Goal: Task Accomplishment & Management: Use online tool/utility

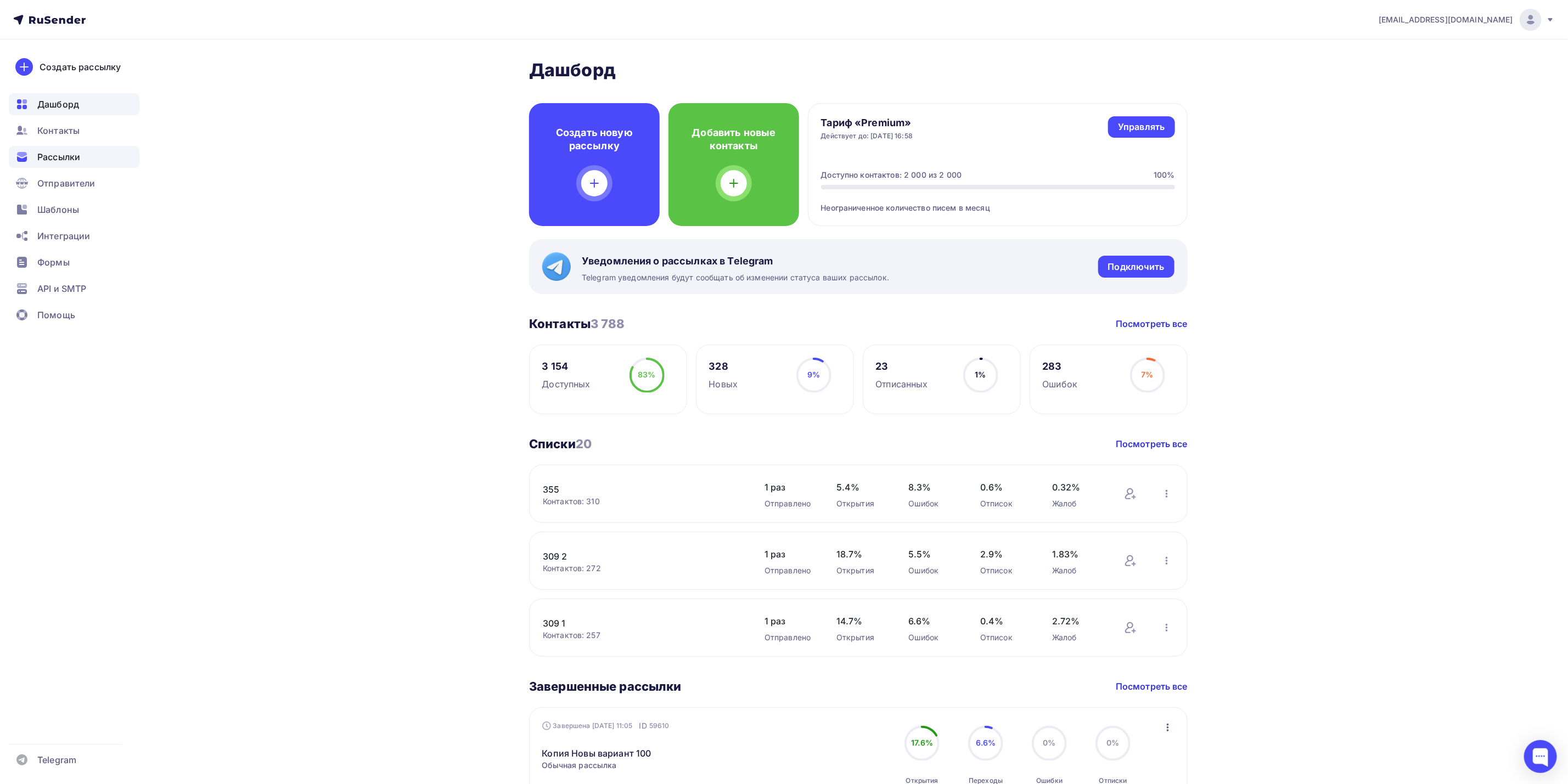
click at [97, 152] on div "Рассылки" at bounding box center [74, 157] width 131 height 22
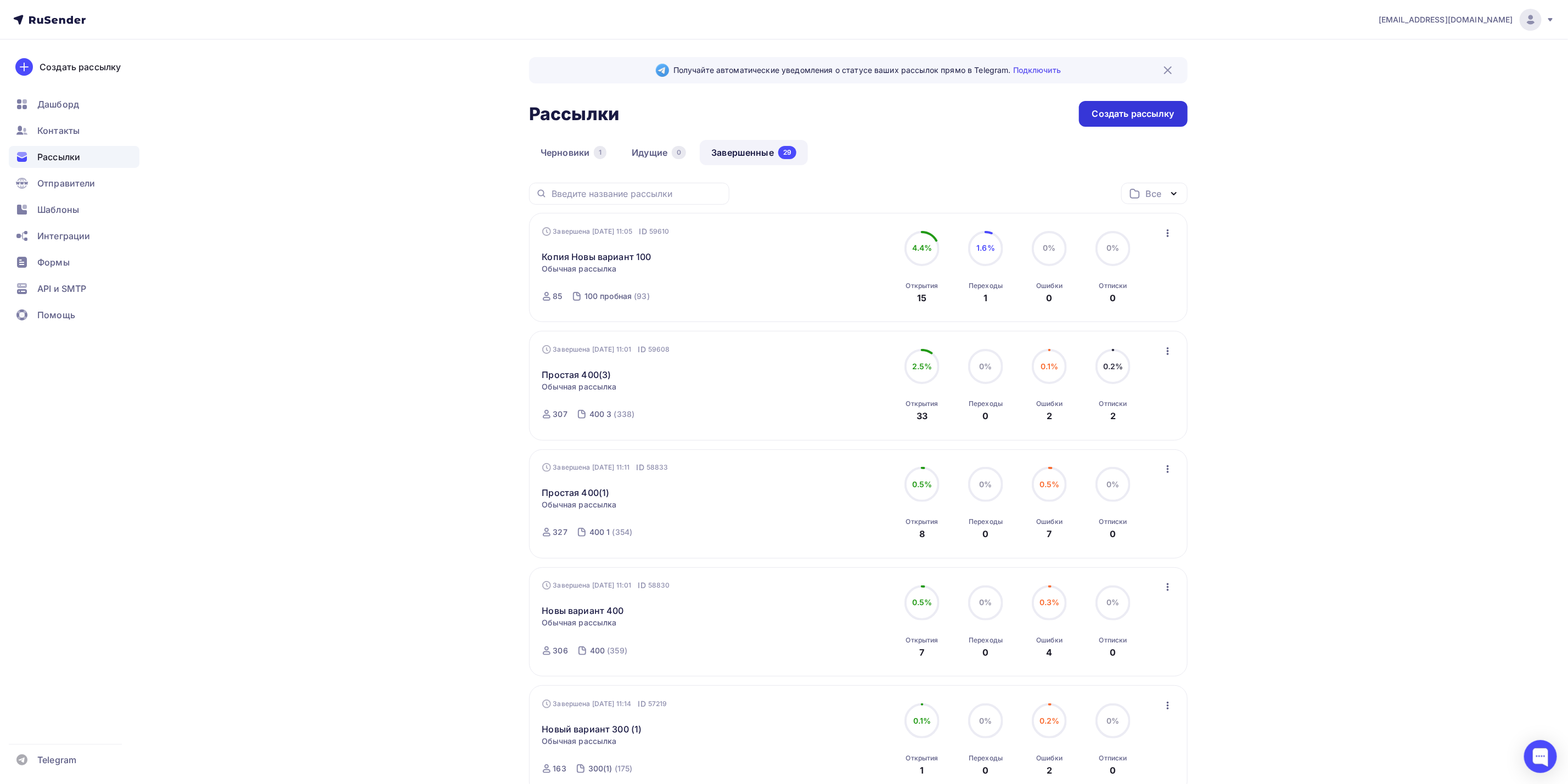
click at [1162, 114] on div "Создать рассылку" at bounding box center [1134, 113] width 82 height 13
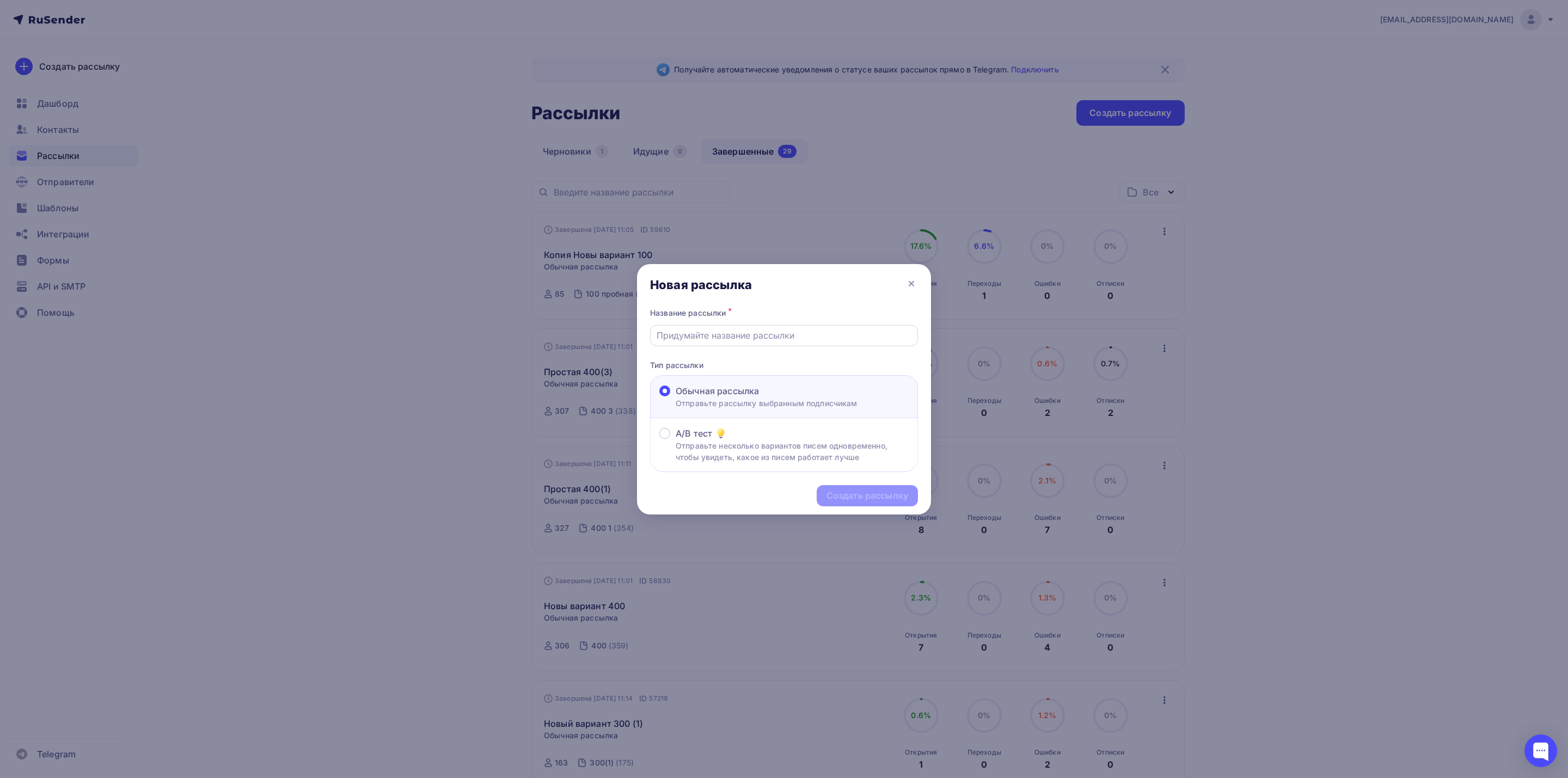
click at [808, 340] on input "text" at bounding box center [784, 335] width 255 height 13
click at [1428, 333] on div at bounding box center [784, 389] width 1568 height 778
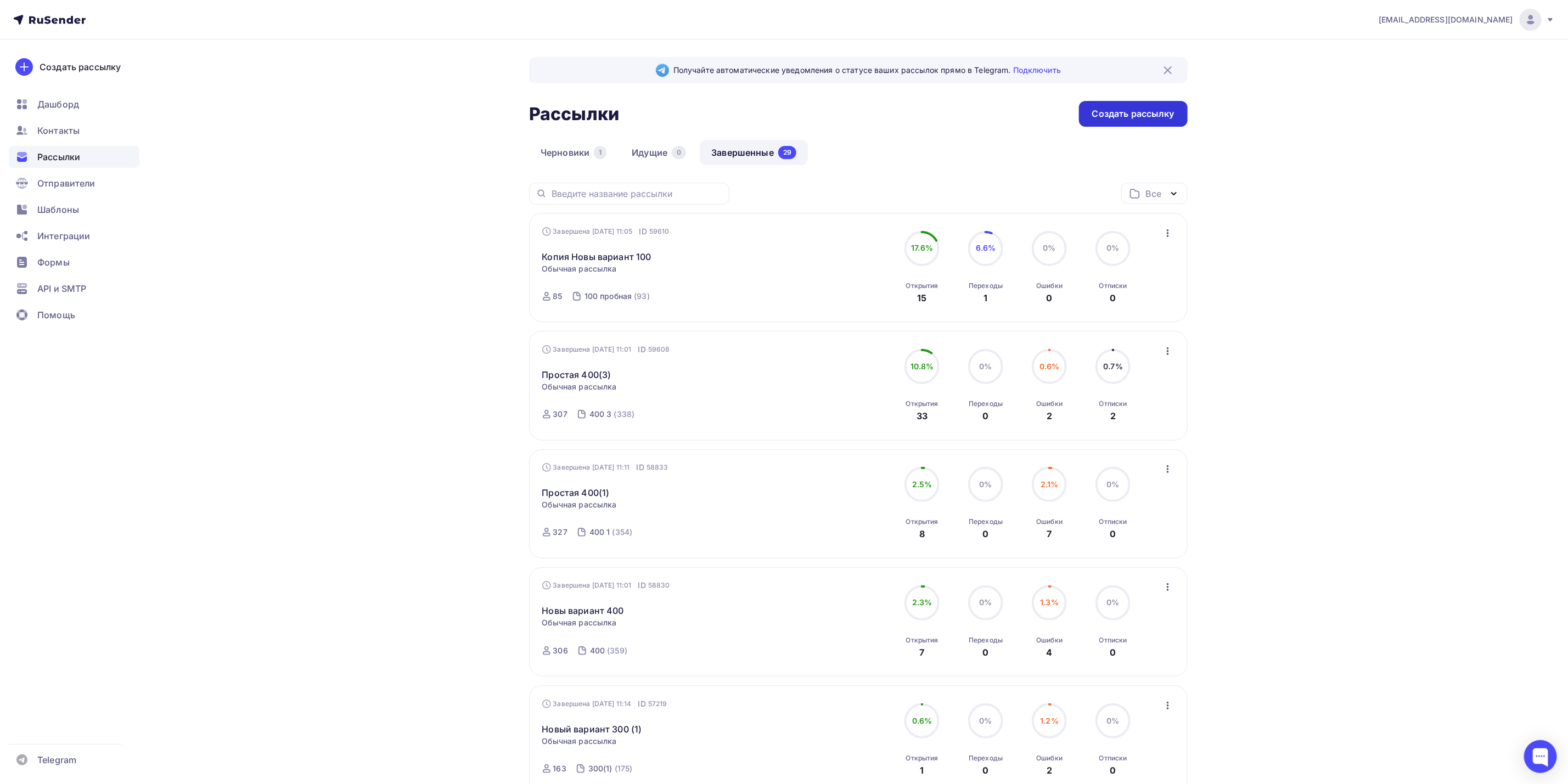
click at [1127, 115] on div "Создать рассылку" at bounding box center [1134, 113] width 82 height 13
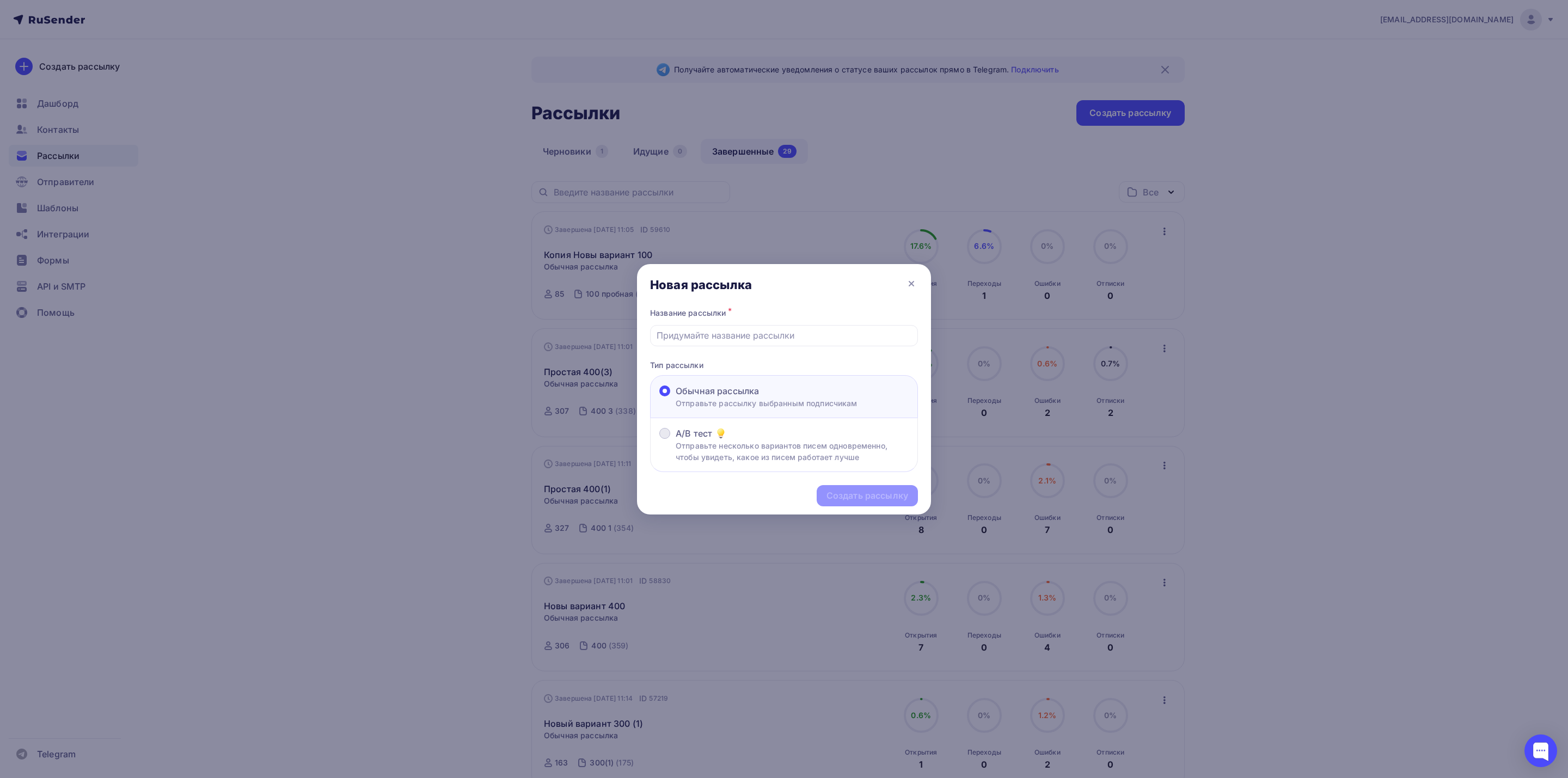
click at [854, 436] on div "A/B тест" at bounding box center [792, 433] width 233 height 13
click at [676, 440] on input "A/B тест Отправьте несколько вариантов писем одновременно, чтобы увидеть, какое…" at bounding box center [676, 440] width 0 height 0
click at [765, 342] on input "text" at bounding box center [784, 335] width 255 height 13
click at [730, 342] on input "text" at bounding box center [784, 335] width 255 height 13
type input "Ab тест"
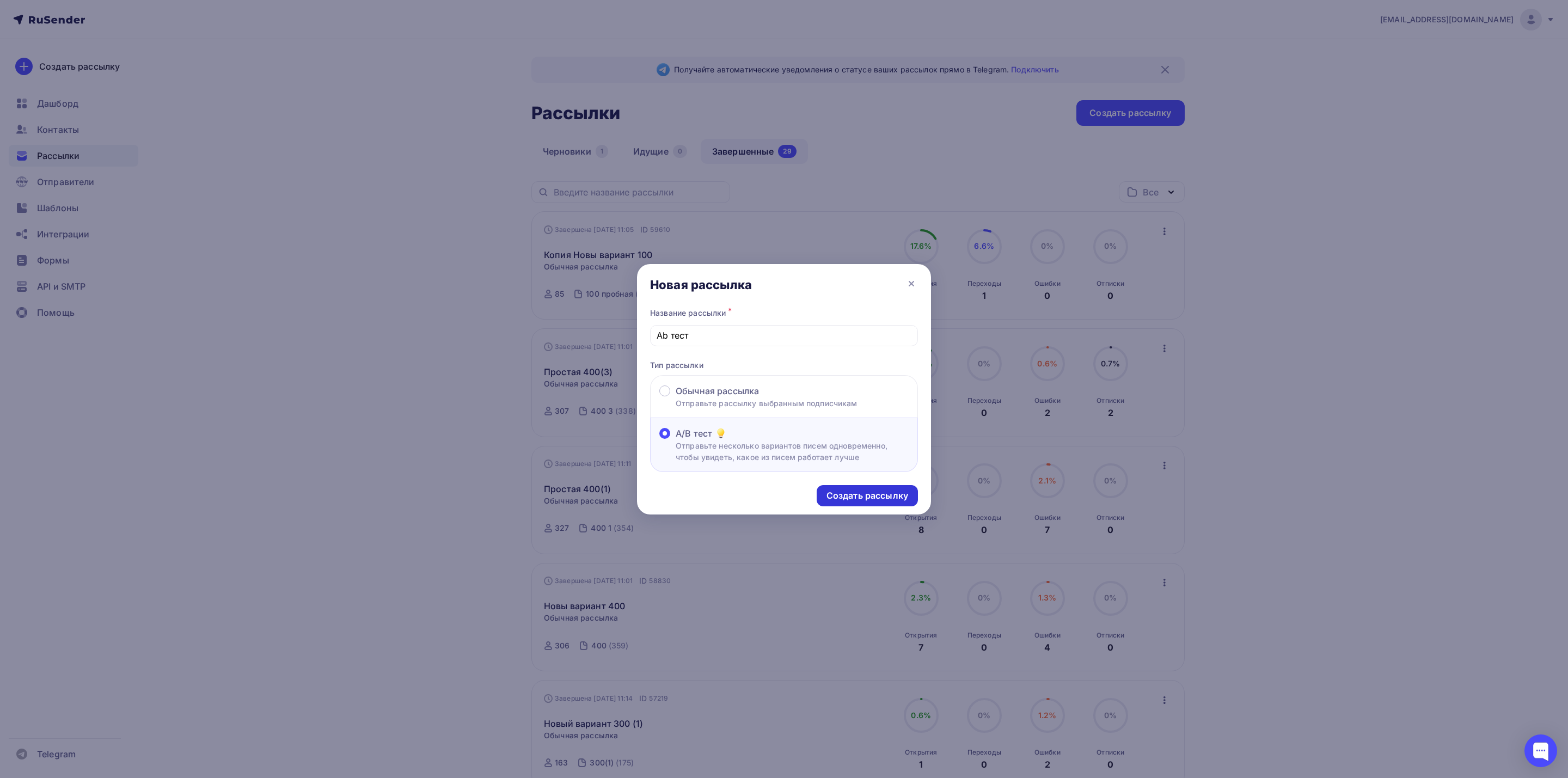
click at [849, 499] on div "Создать рассылку" at bounding box center [867, 496] width 82 height 13
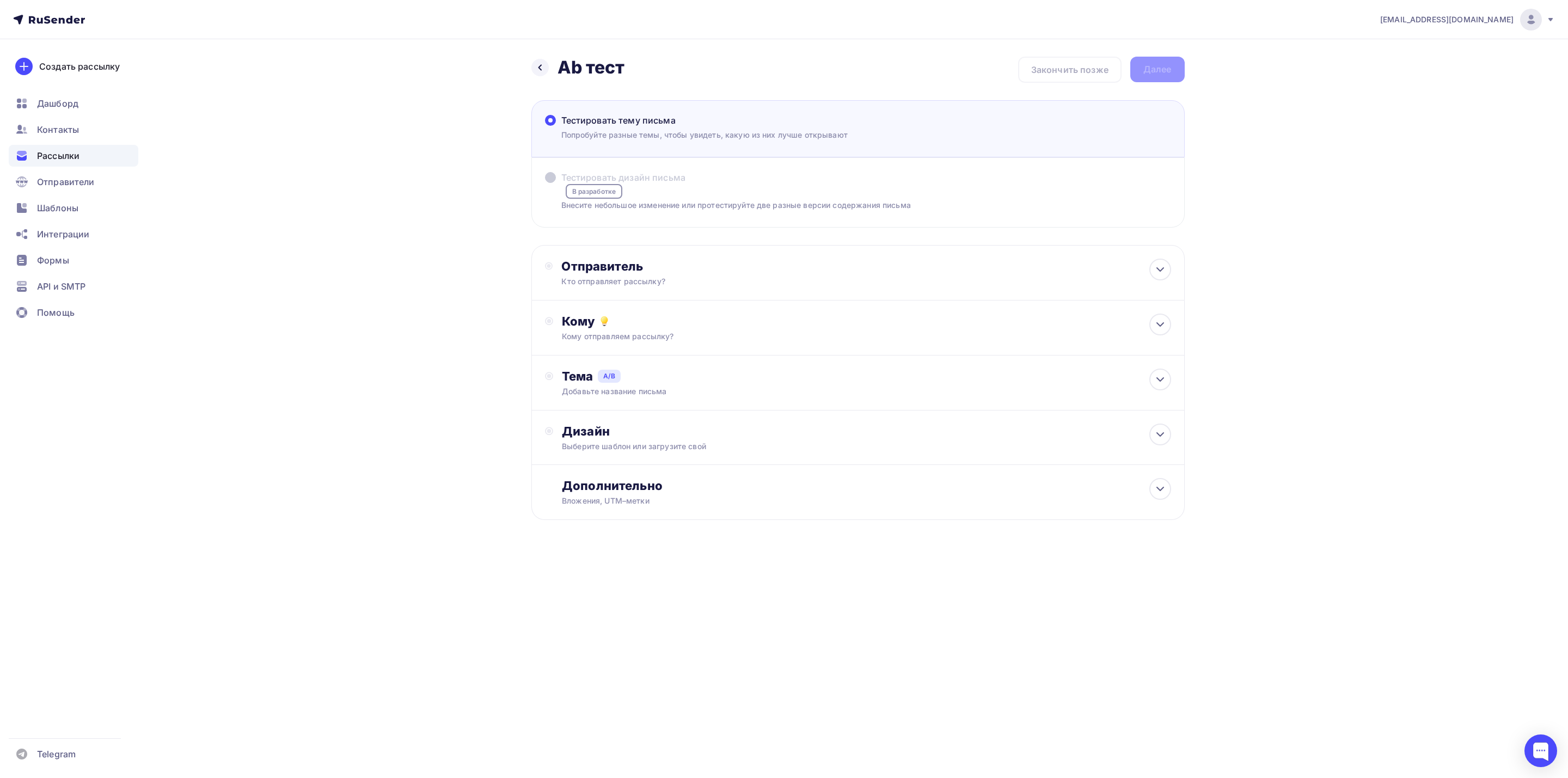
click at [550, 180] on span at bounding box center [550, 178] width 11 height 11
click at [539, 65] on icon at bounding box center [540, 68] width 9 height 9
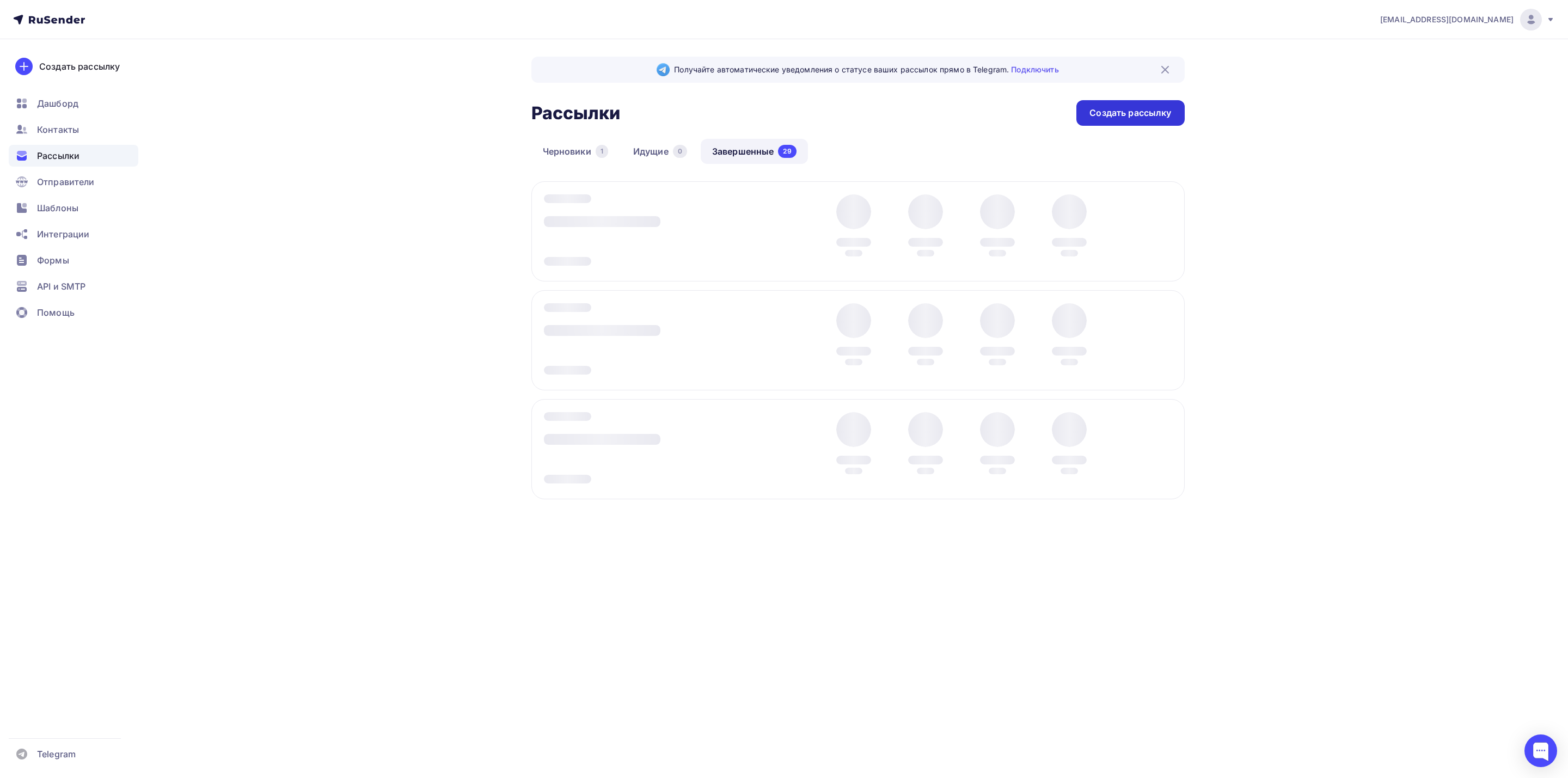
click at [1142, 116] on div "Создать рассылку" at bounding box center [1130, 113] width 82 height 13
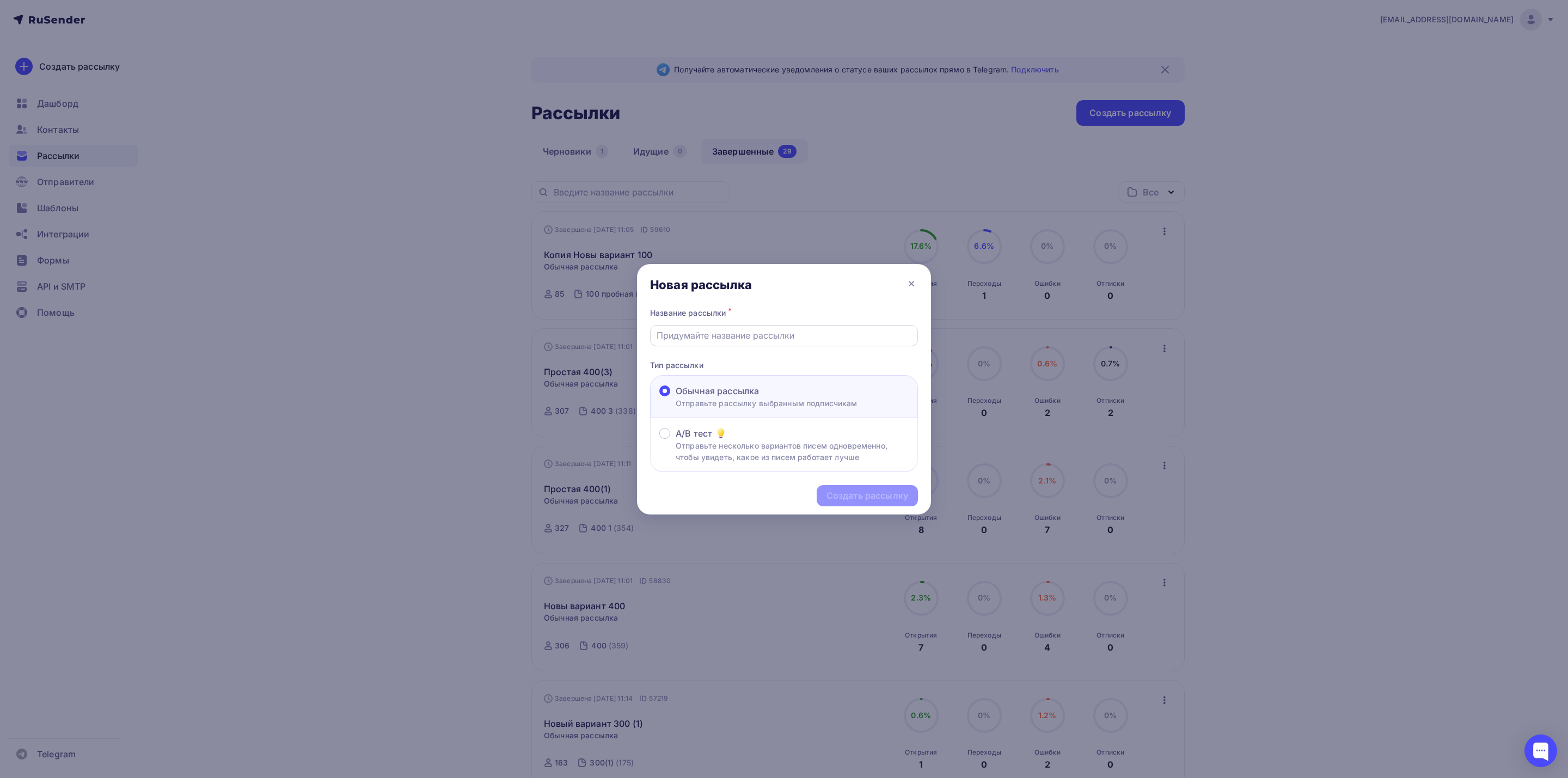
click at [726, 337] on input "text" at bounding box center [784, 335] width 255 height 13
paste input "Бесплатно направим 10-15 новых платных пациентов"
type input "Бесплатно направим 10-15 новых платных пациентов"
click at [894, 498] on div "Создать рассылку" at bounding box center [867, 496] width 82 height 13
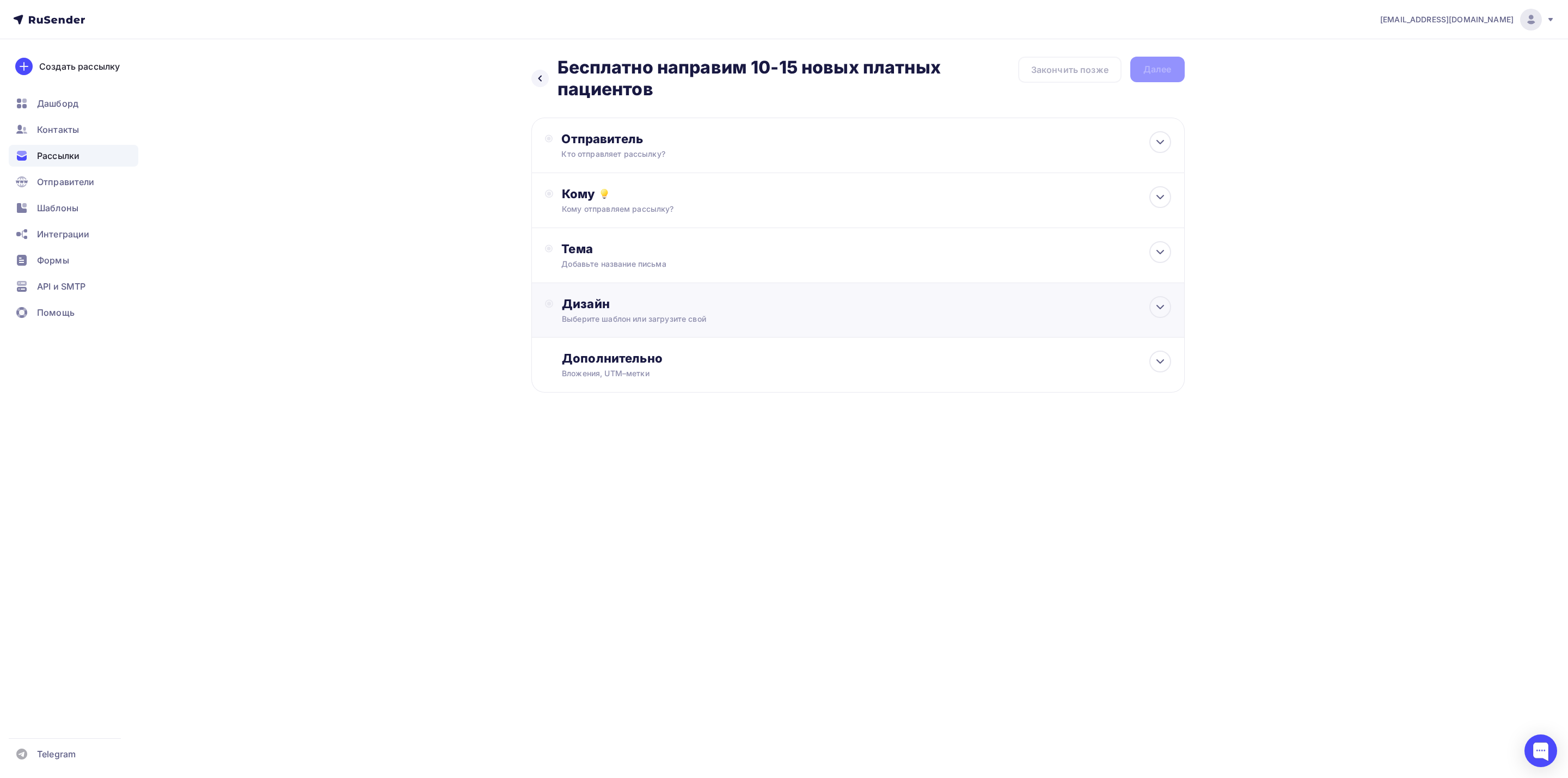
click at [825, 311] on div "Дизайн" at bounding box center [866, 304] width 609 height 15
click at [621, 356] on div "Выбрать шаблон" at bounding box center [609, 348] width 96 height 21
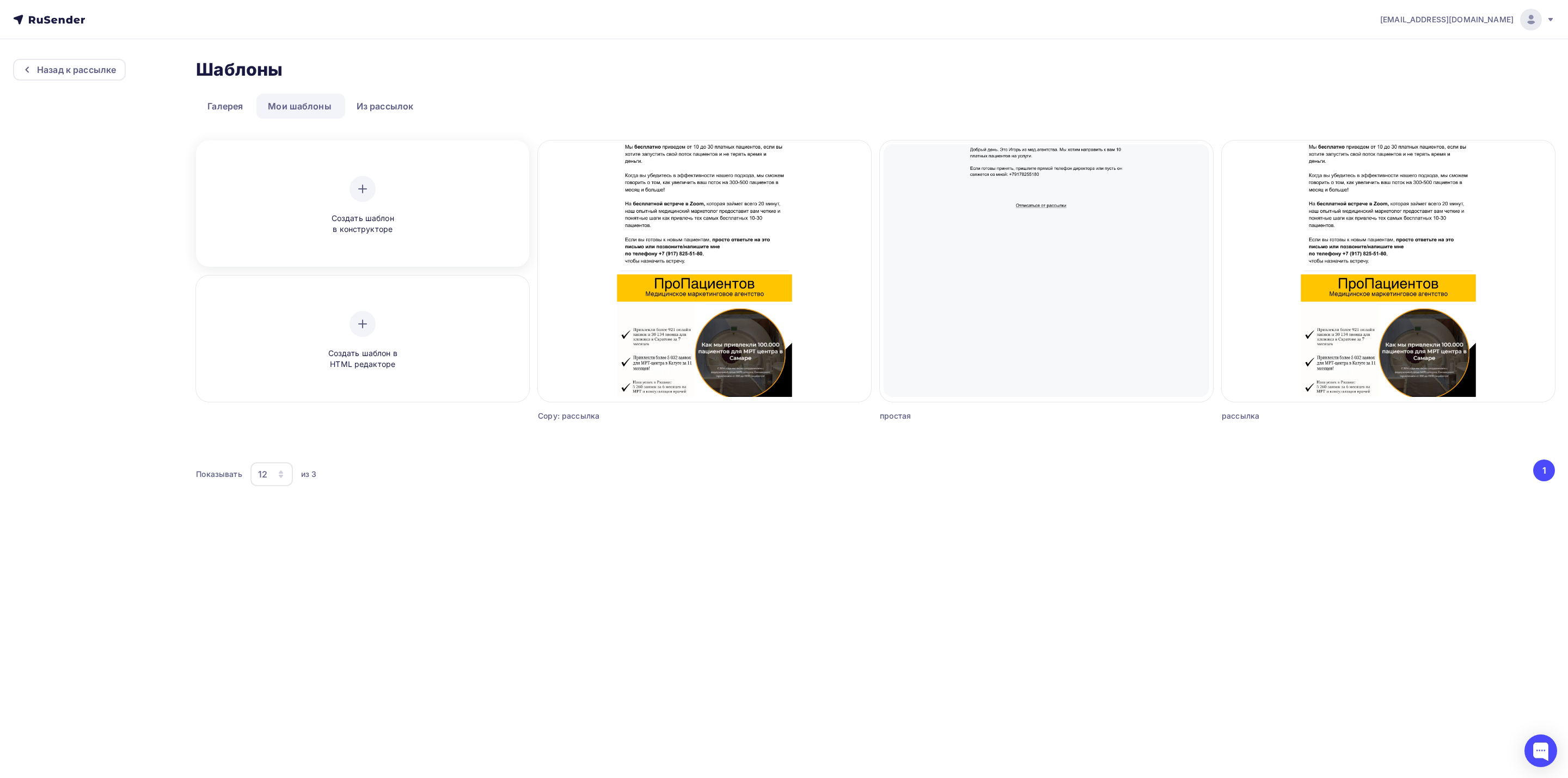
click at [410, 206] on div "Создать шаблон в конструкторе" at bounding box center [363, 205] width 103 height 59
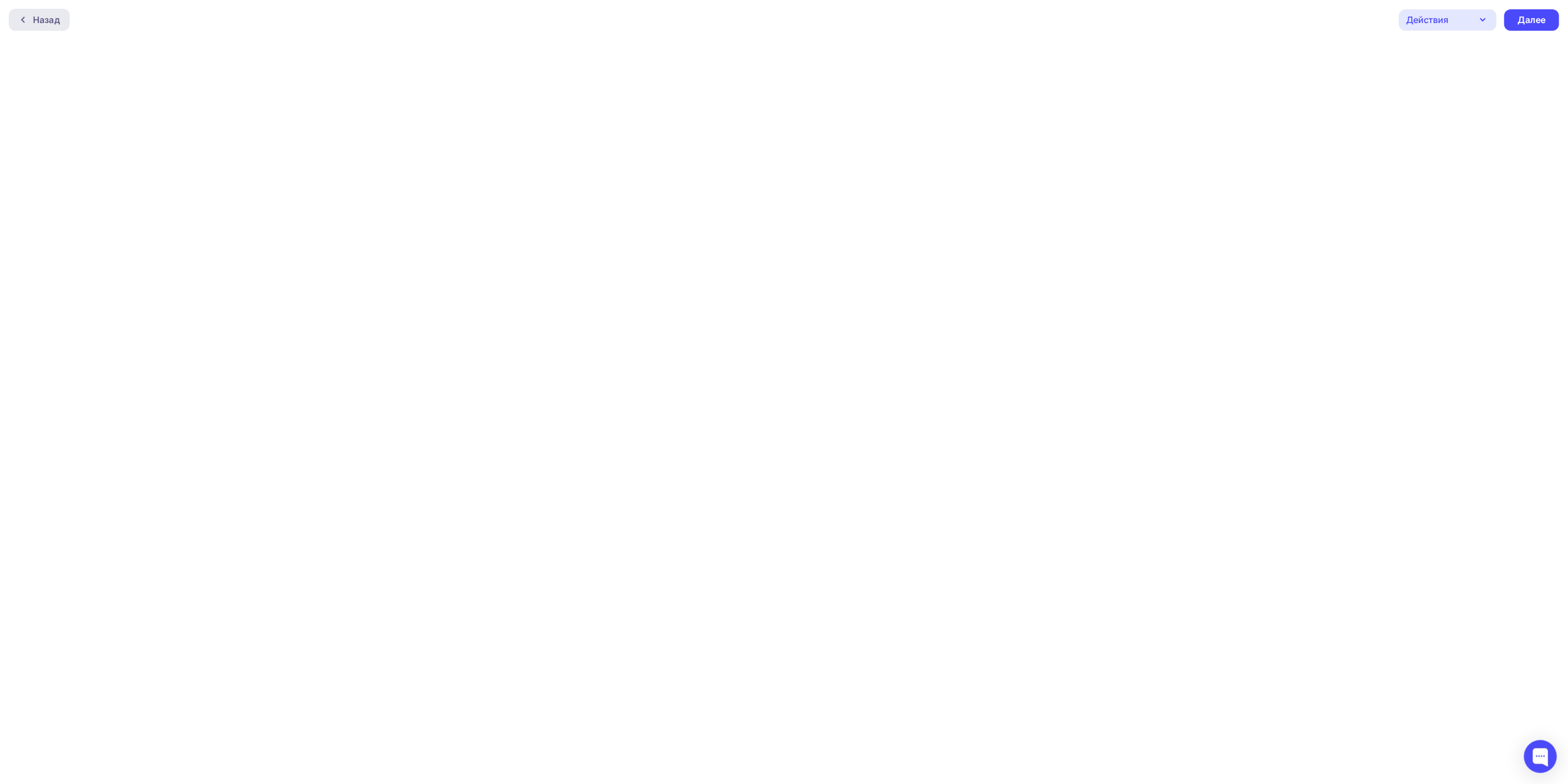
click at [33, 12] on div "Назад" at bounding box center [39, 20] width 61 height 22
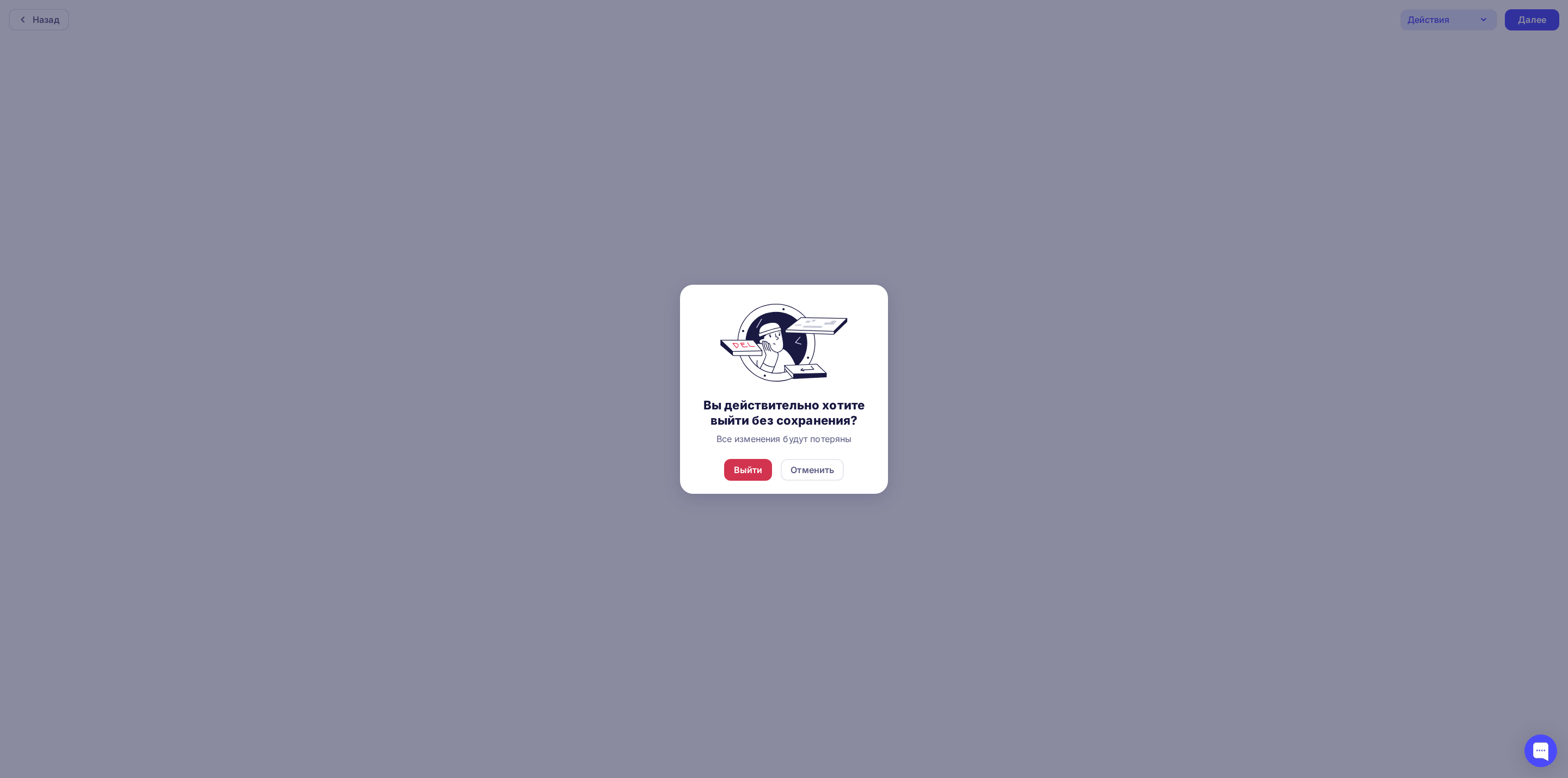
click at [760, 466] on div "Выйти" at bounding box center [748, 469] width 29 height 13
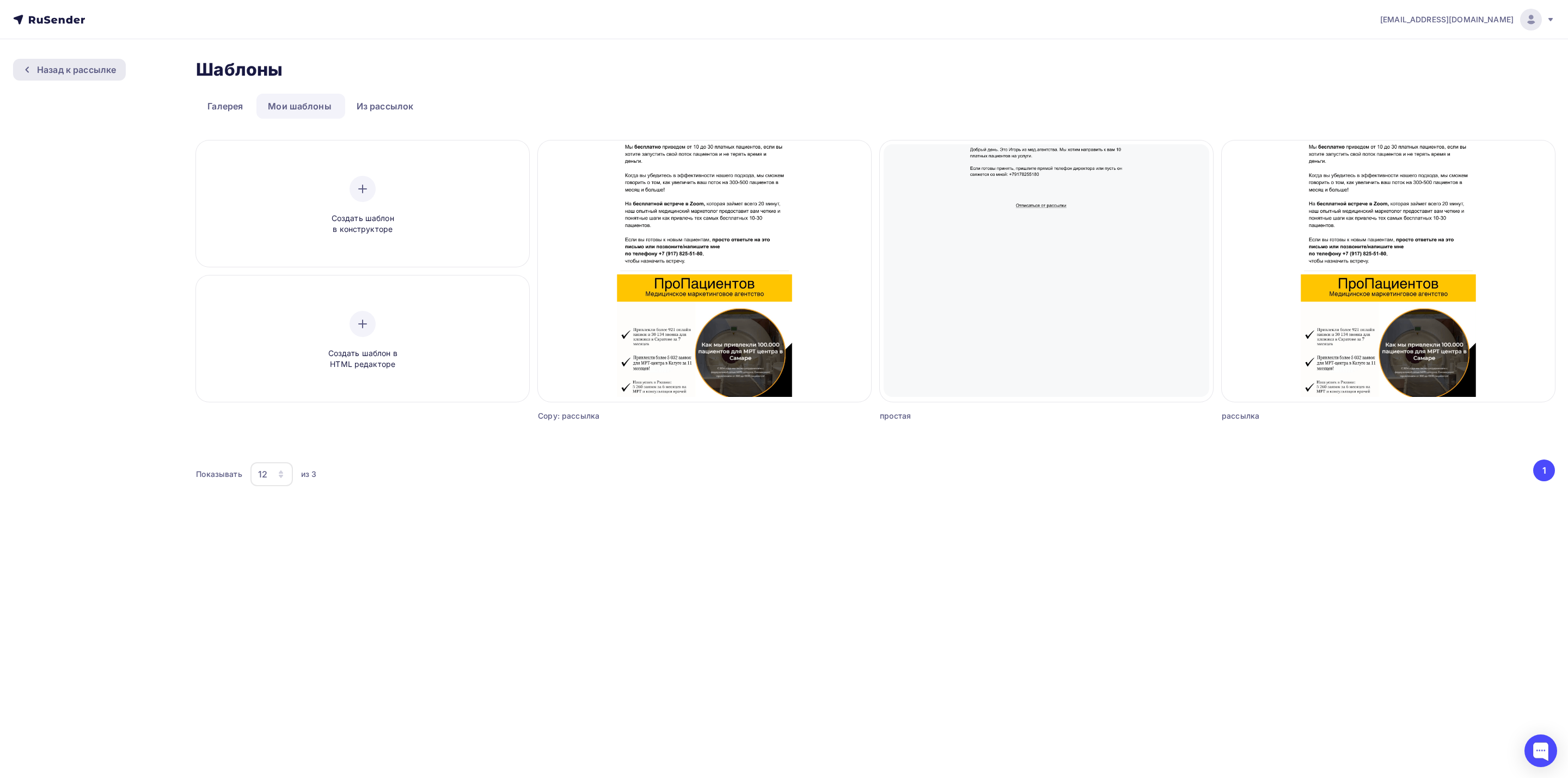
click at [75, 74] on div "Назад к рассылке" at bounding box center [77, 69] width 79 height 13
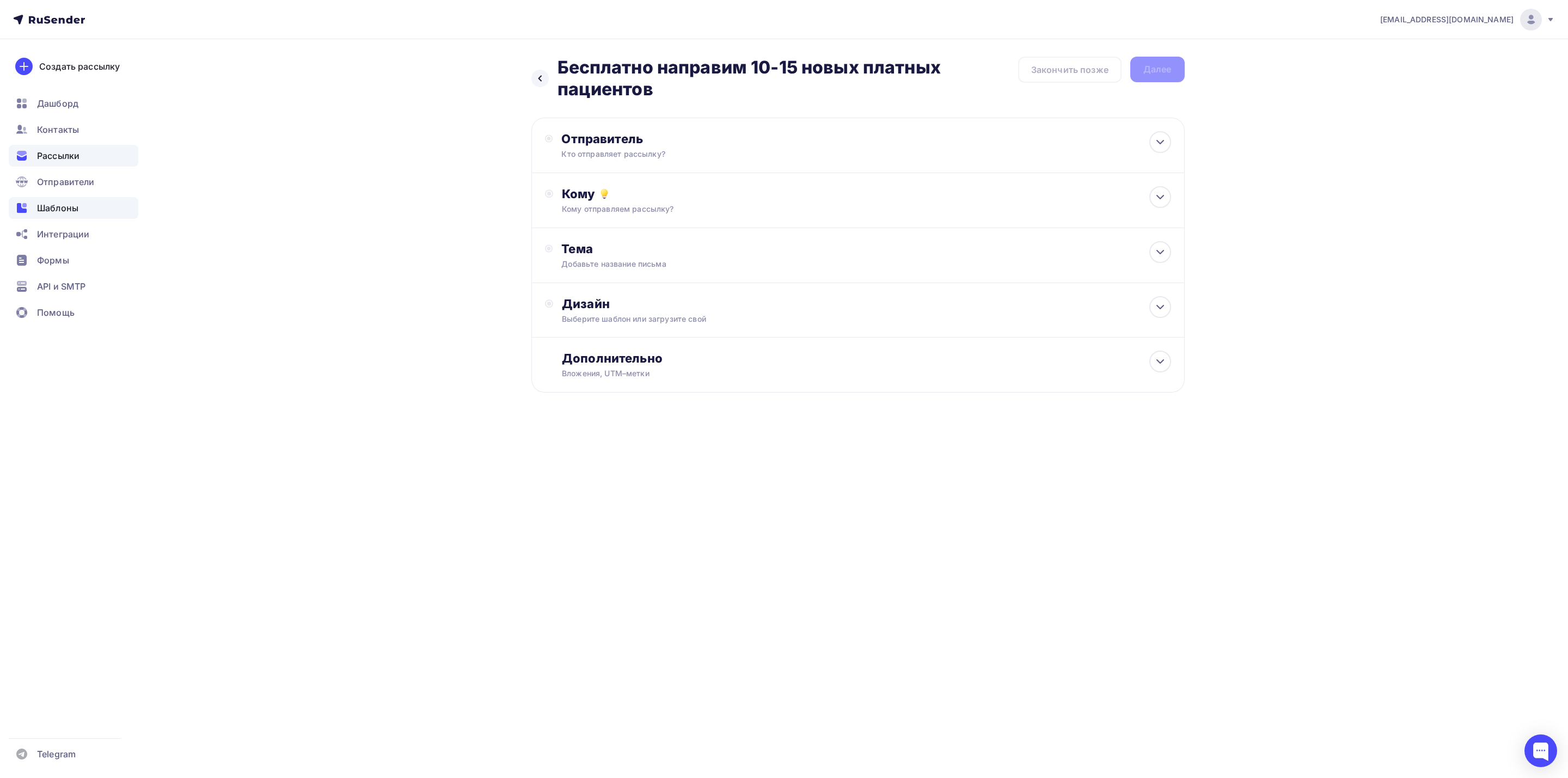
click at [90, 208] on div "Шаблоны" at bounding box center [73, 208] width 130 height 22
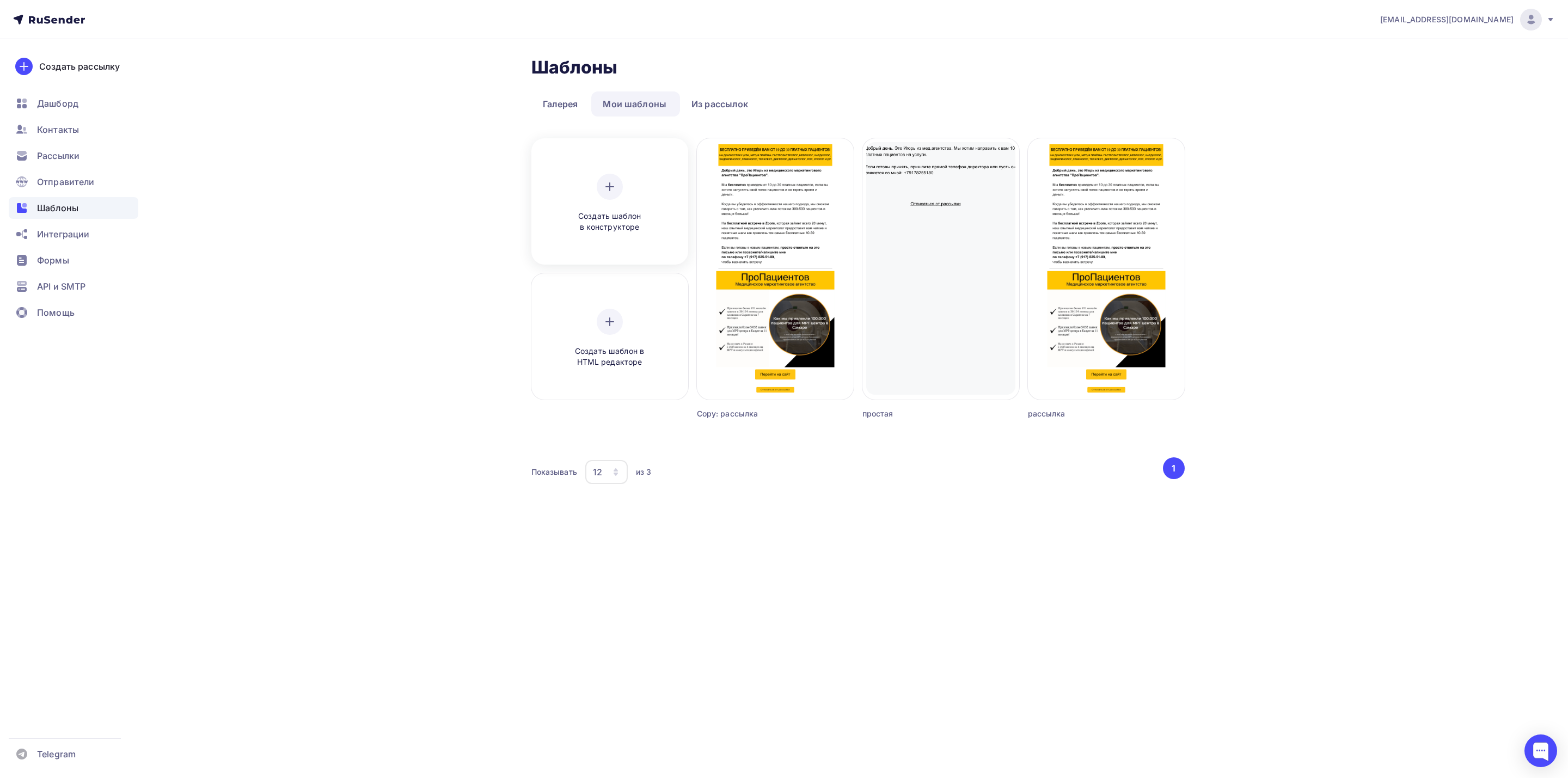
click at [640, 208] on div "Создать шаблон в конструкторе" at bounding box center [610, 203] width 103 height 59
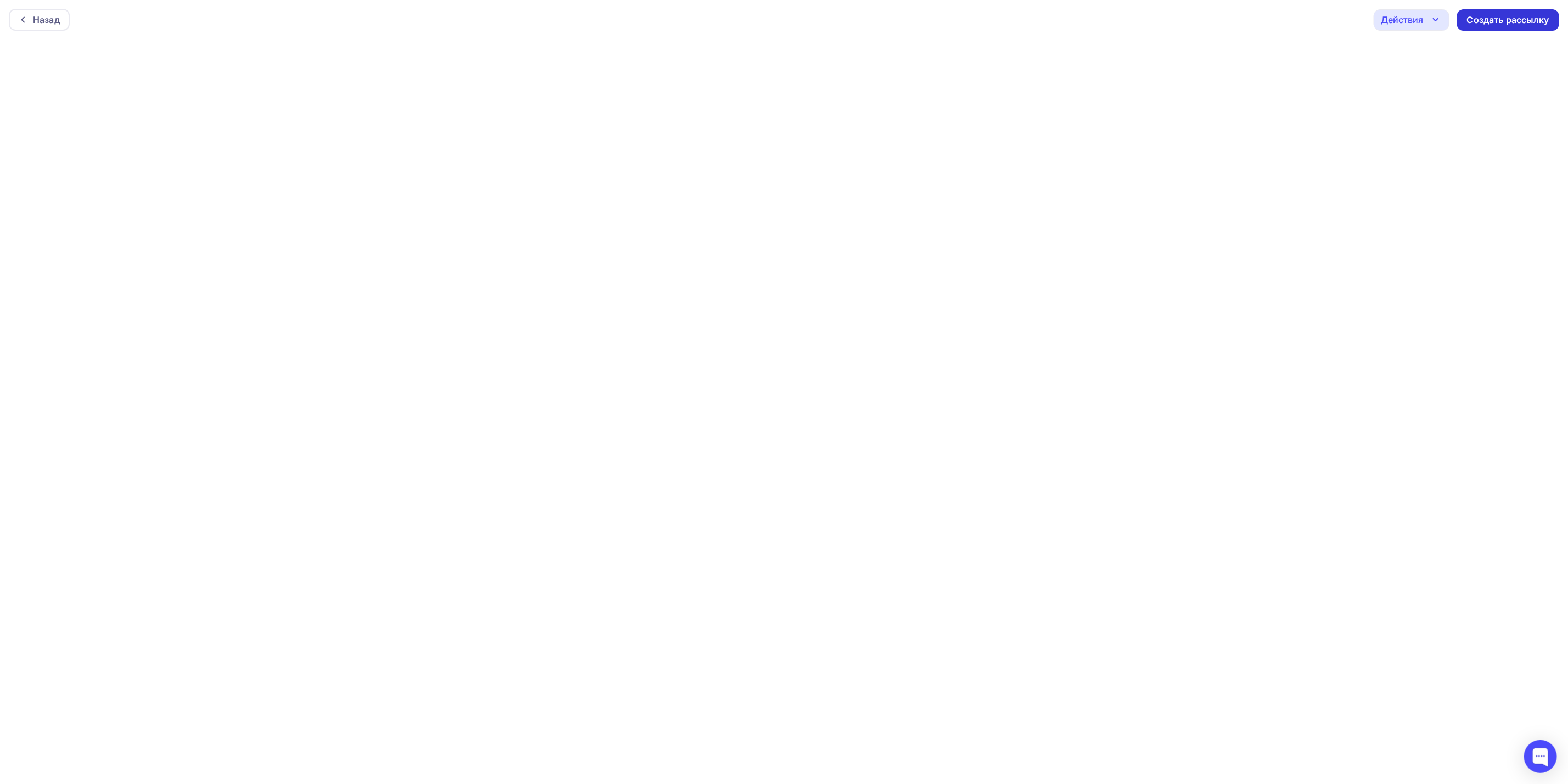
click at [1497, 17] on div "Создать рассылку" at bounding box center [1508, 20] width 82 height 13
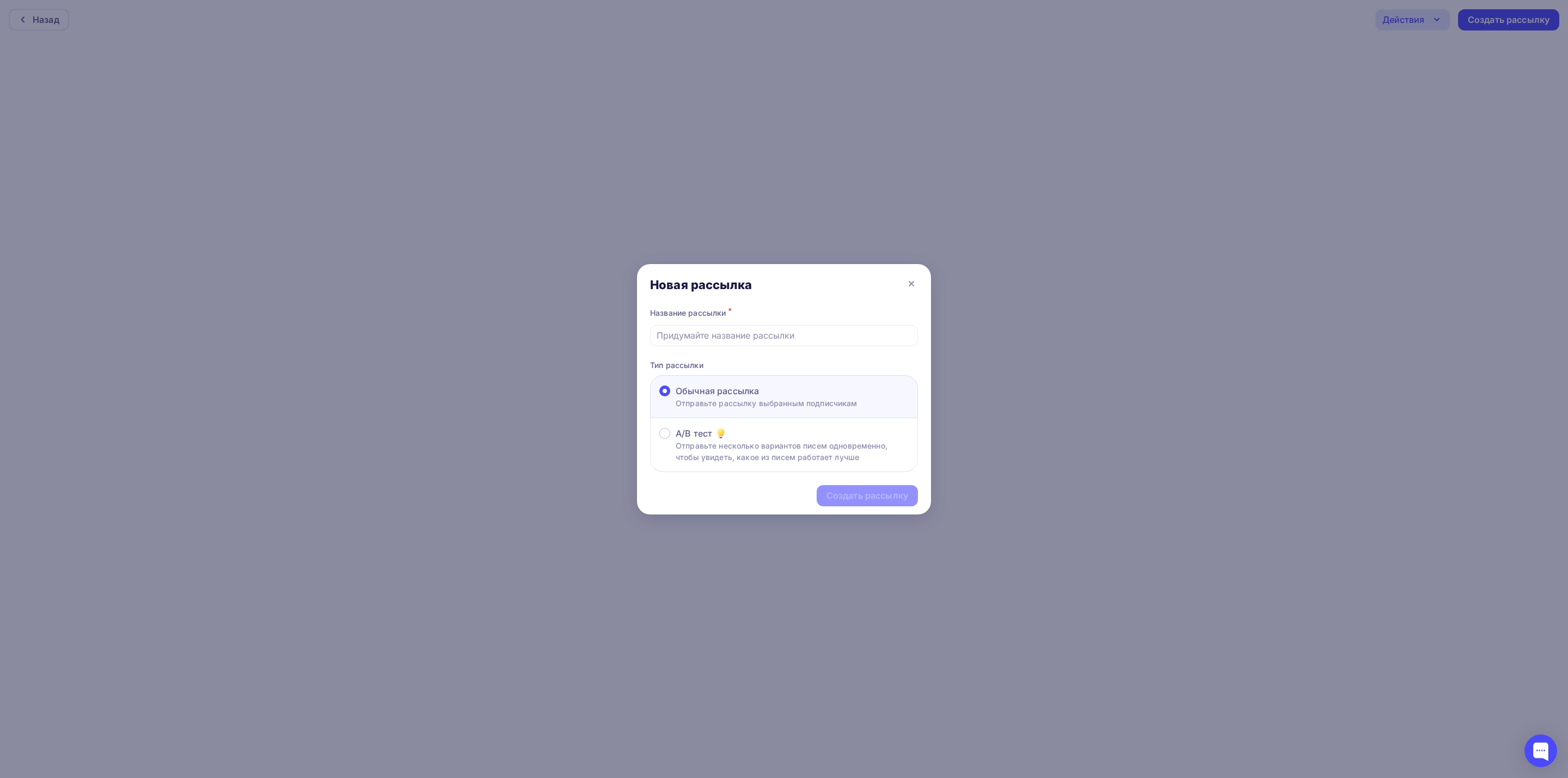
click at [1039, 198] on div at bounding box center [784, 389] width 1568 height 778
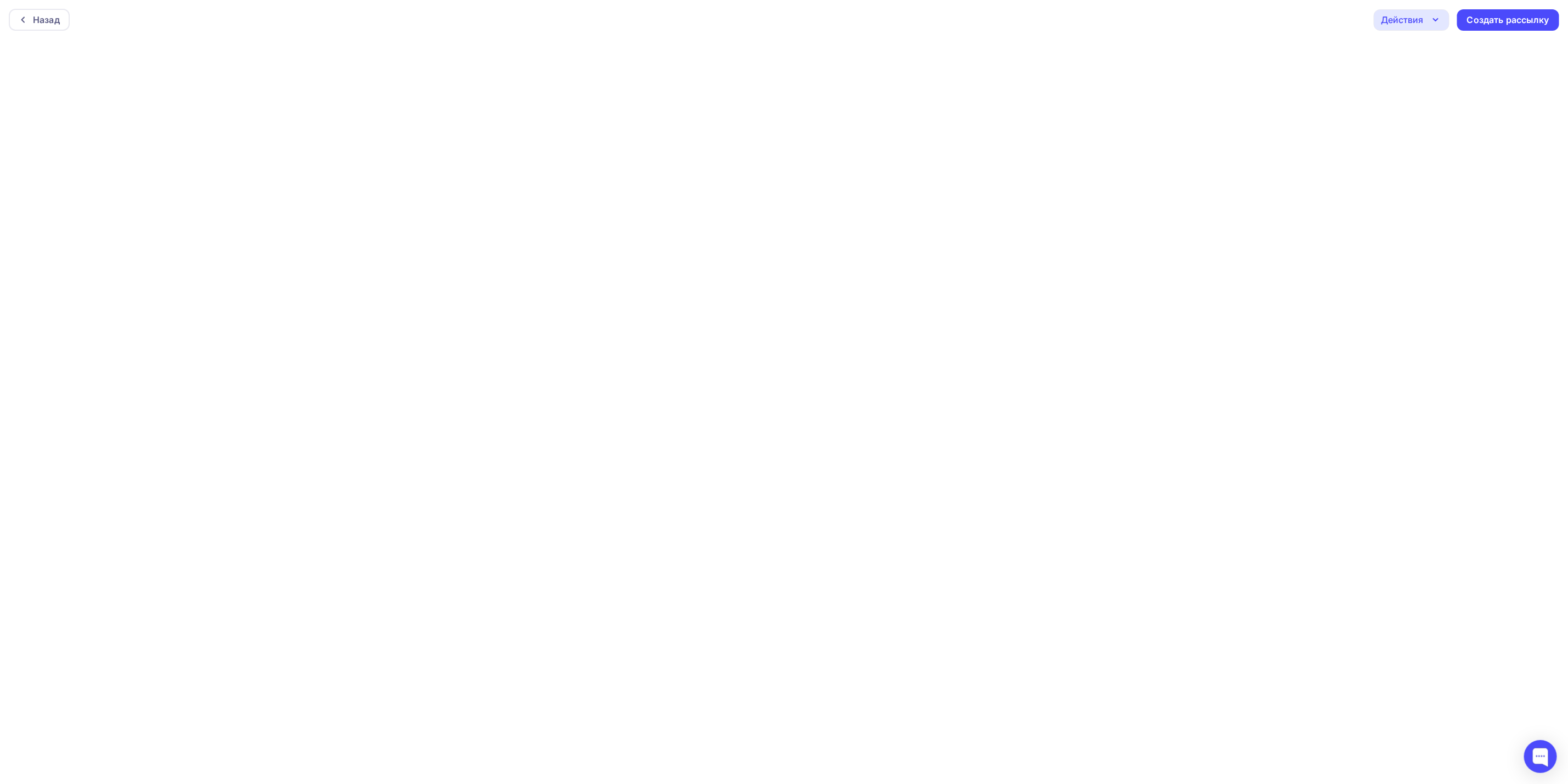
click at [1427, 25] on div "Действия" at bounding box center [1412, 20] width 75 height 21
click at [1513, 109] on div "Сохранить в Мои шаблоны" at bounding box center [1468, 104] width 120 height 13
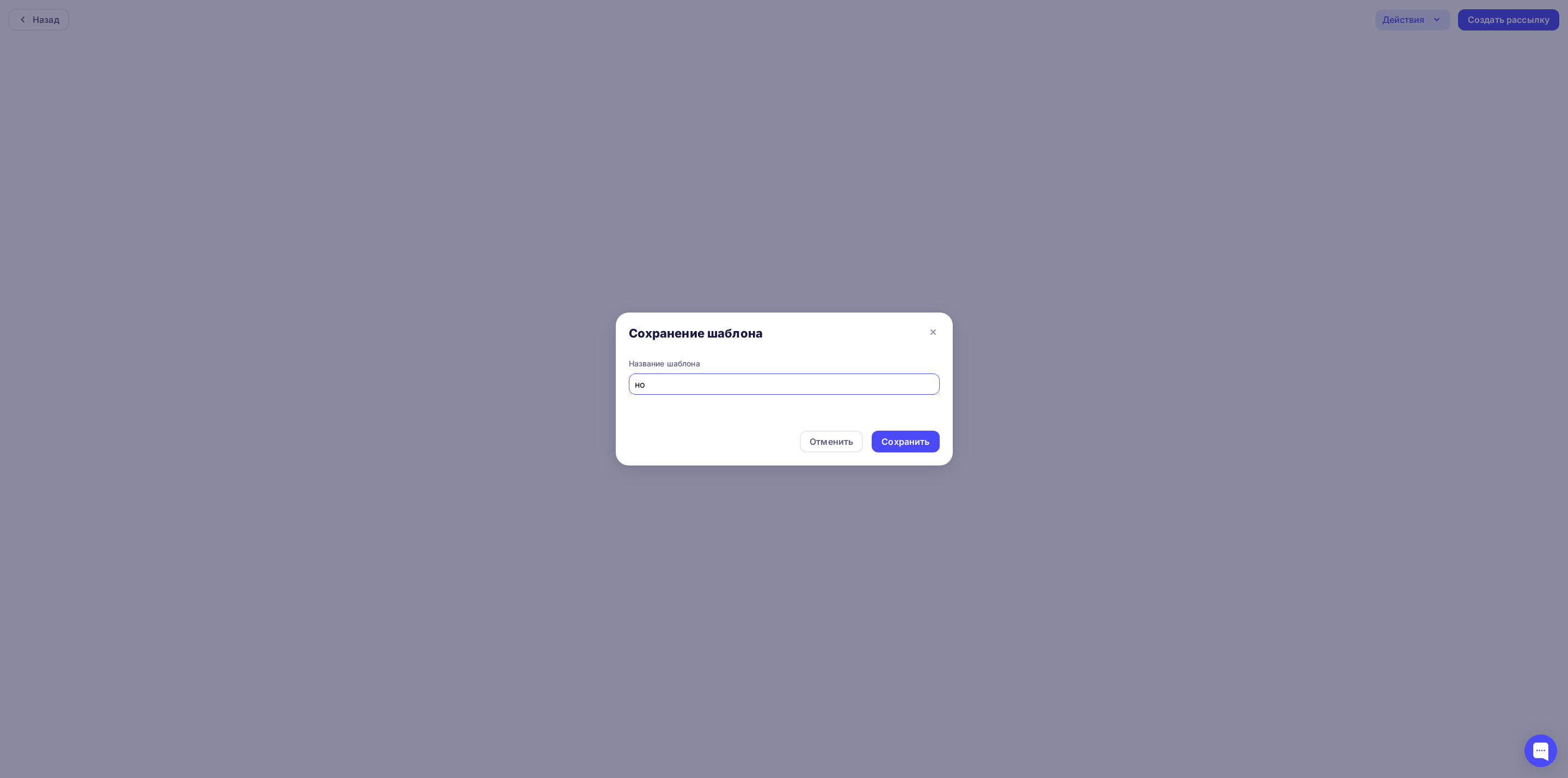
type input "н"
type input "простой 2"
click at [933, 443] on div "Сохранить" at bounding box center [905, 442] width 68 height 22
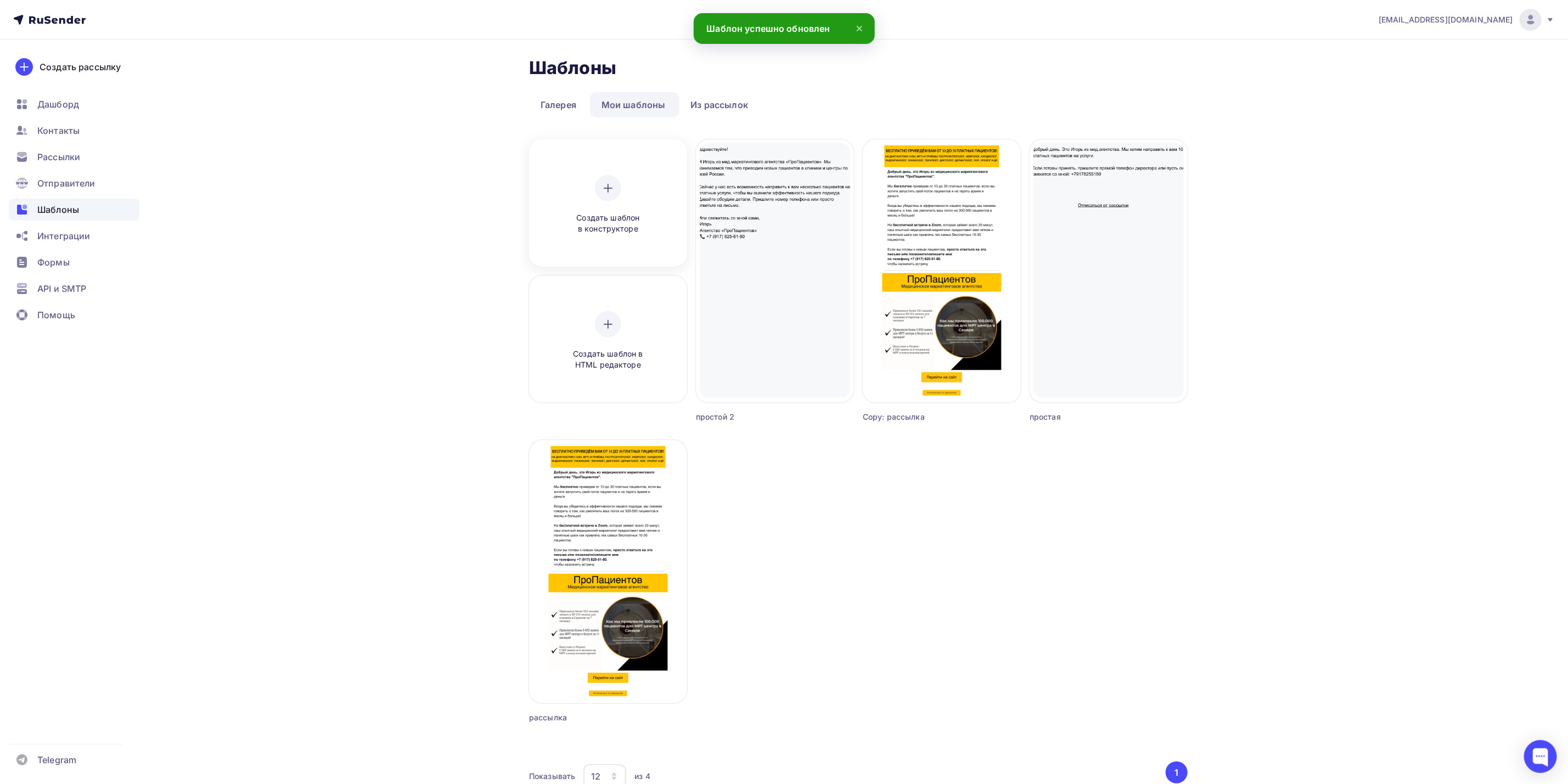
click at [620, 206] on div "Создать шаблон в конструкторе" at bounding box center [608, 204] width 104 height 60
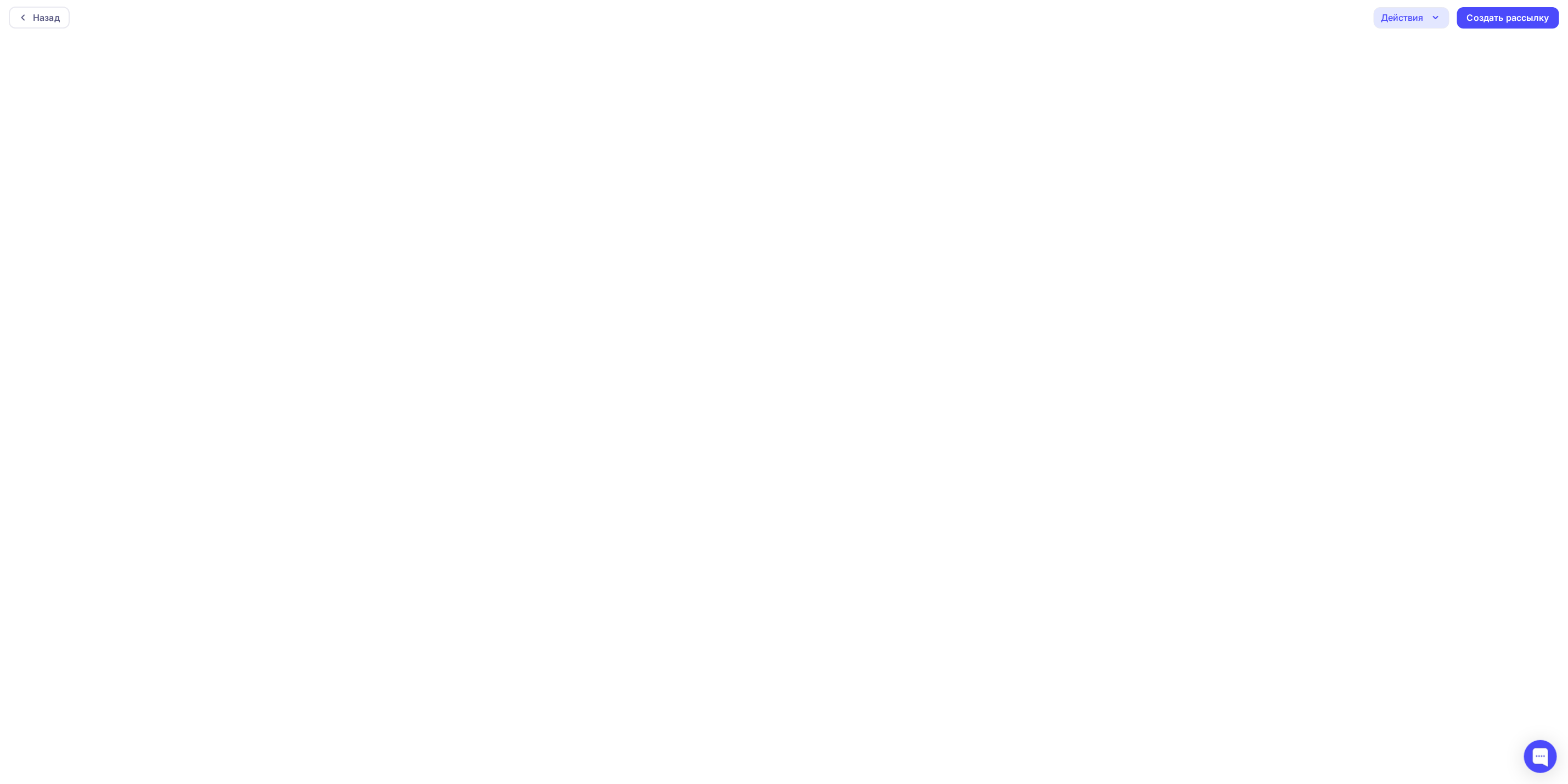
scroll to position [3, 0]
click at [1438, 10] on div "Действия" at bounding box center [1412, 17] width 75 height 21
click at [1509, 98] on div "Сохранить в Мои шаблоны" at bounding box center [1468, 102] width 120 height 13
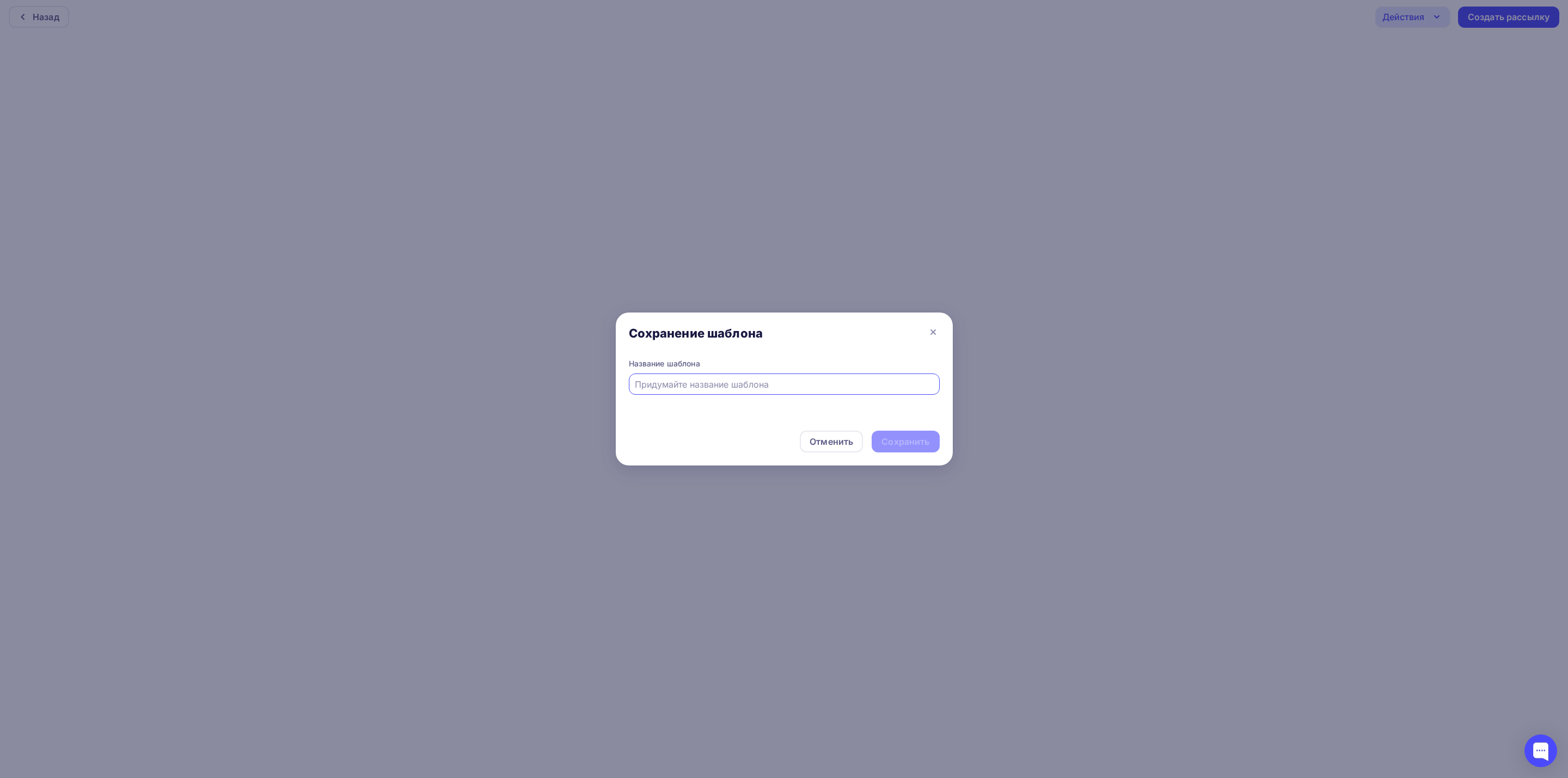
click at [755, 385] on input "text" at bounding box center [784, 384] width 298 height 13
paste input "Пациенты ищут частную клинику. Готовы направить к вам!"
type input "Пациенты ищут частную клинику. Готовы направить к вам!"
click at [921, 444] on div "Сохранить" at bounding box center [905, 442] width 48 height 13
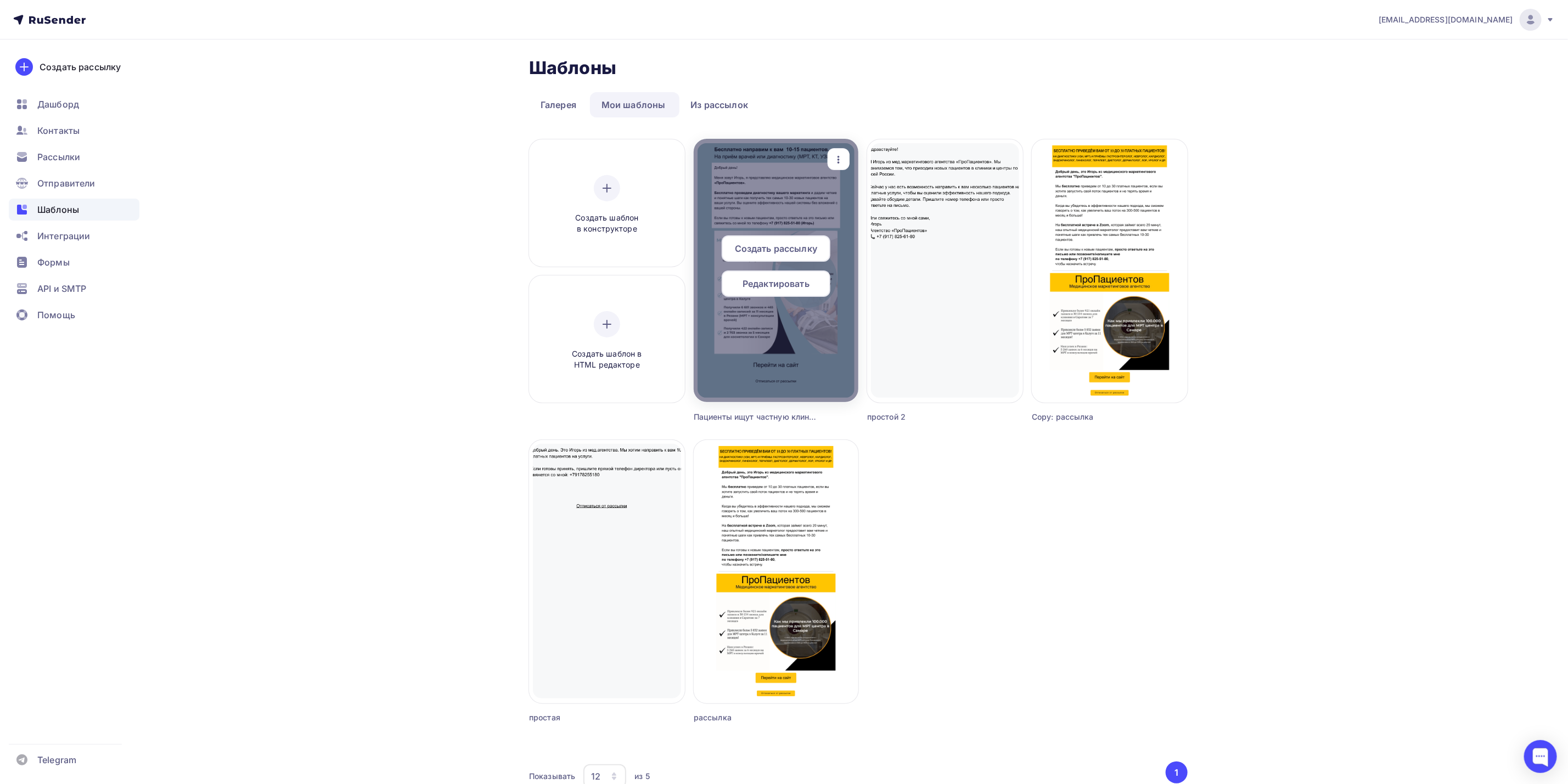
click at [814, 250] on span "Создать рассылку" at bounding box center [776, 248] width 82 height 13
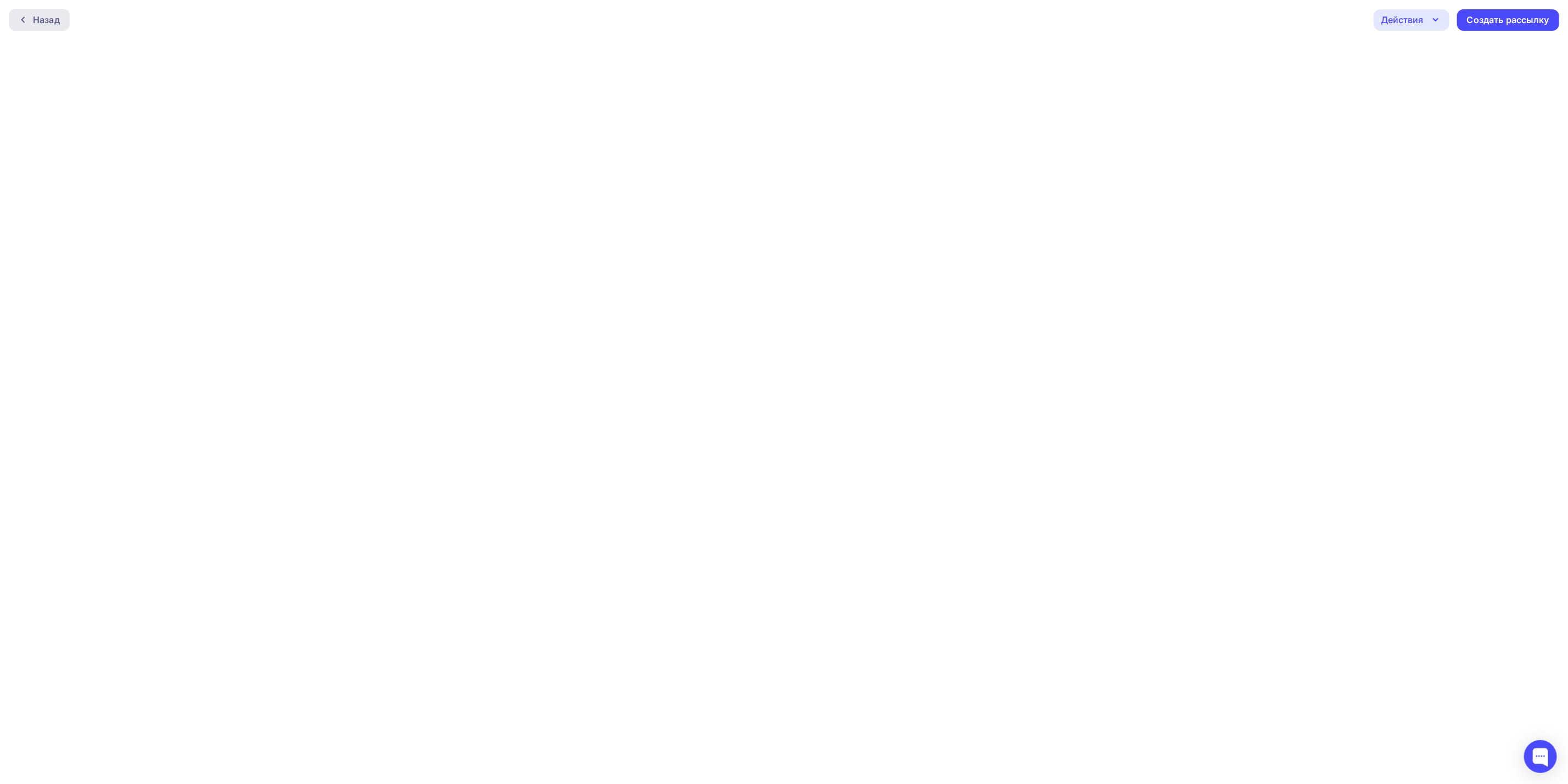
click at [47, 20] on div "Назад" at bounding box center [47, 19] width 27 height 13
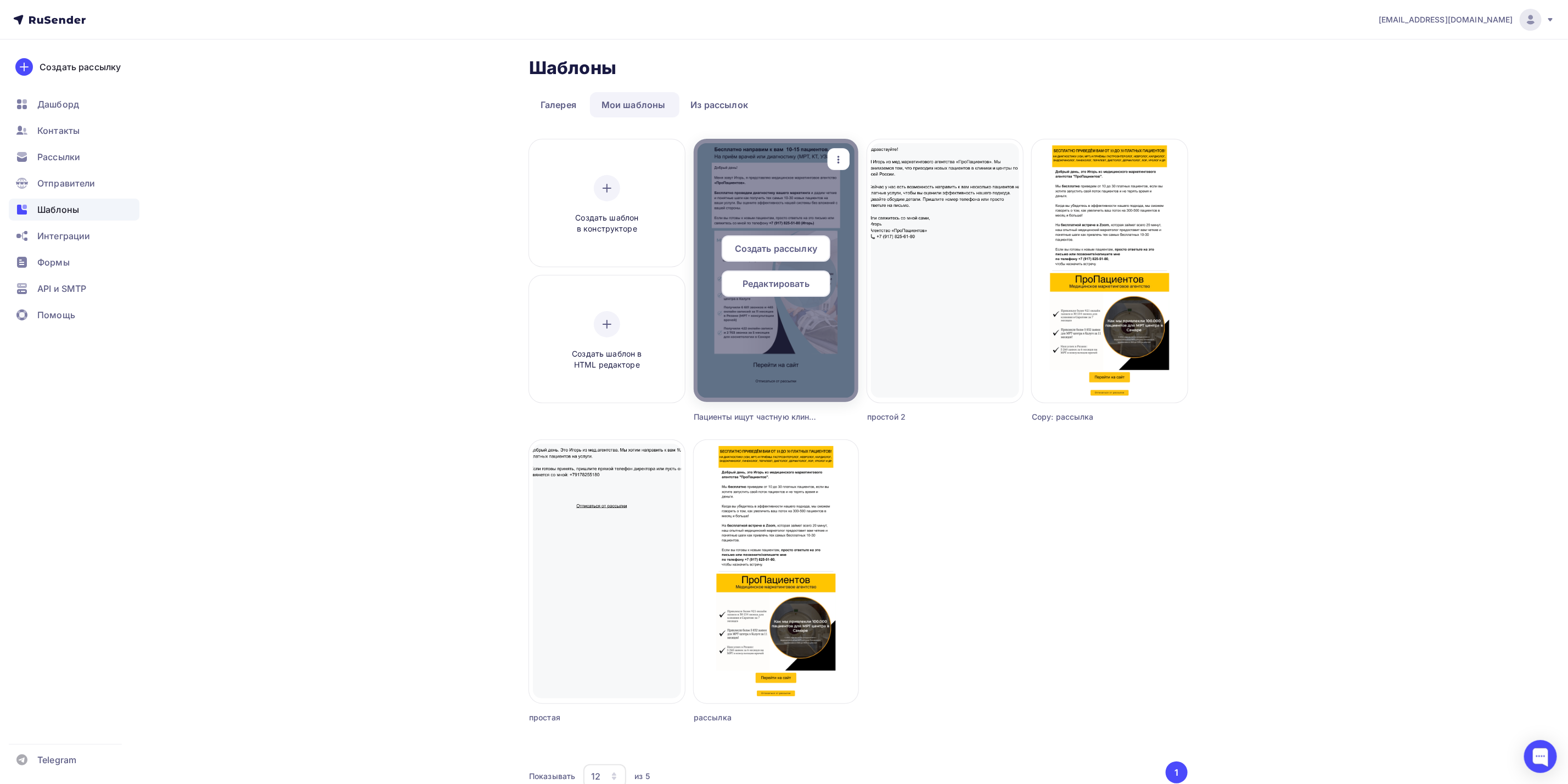
click at [835, 366] on div at bounding box center [776, 270] width 164 height 263
click at [832, 374] on div at bounding box center [776, 270] width 164 height 263
click at [810, 280] on div "Редактировать" at bounding box center [776, 283] width 109 height 26
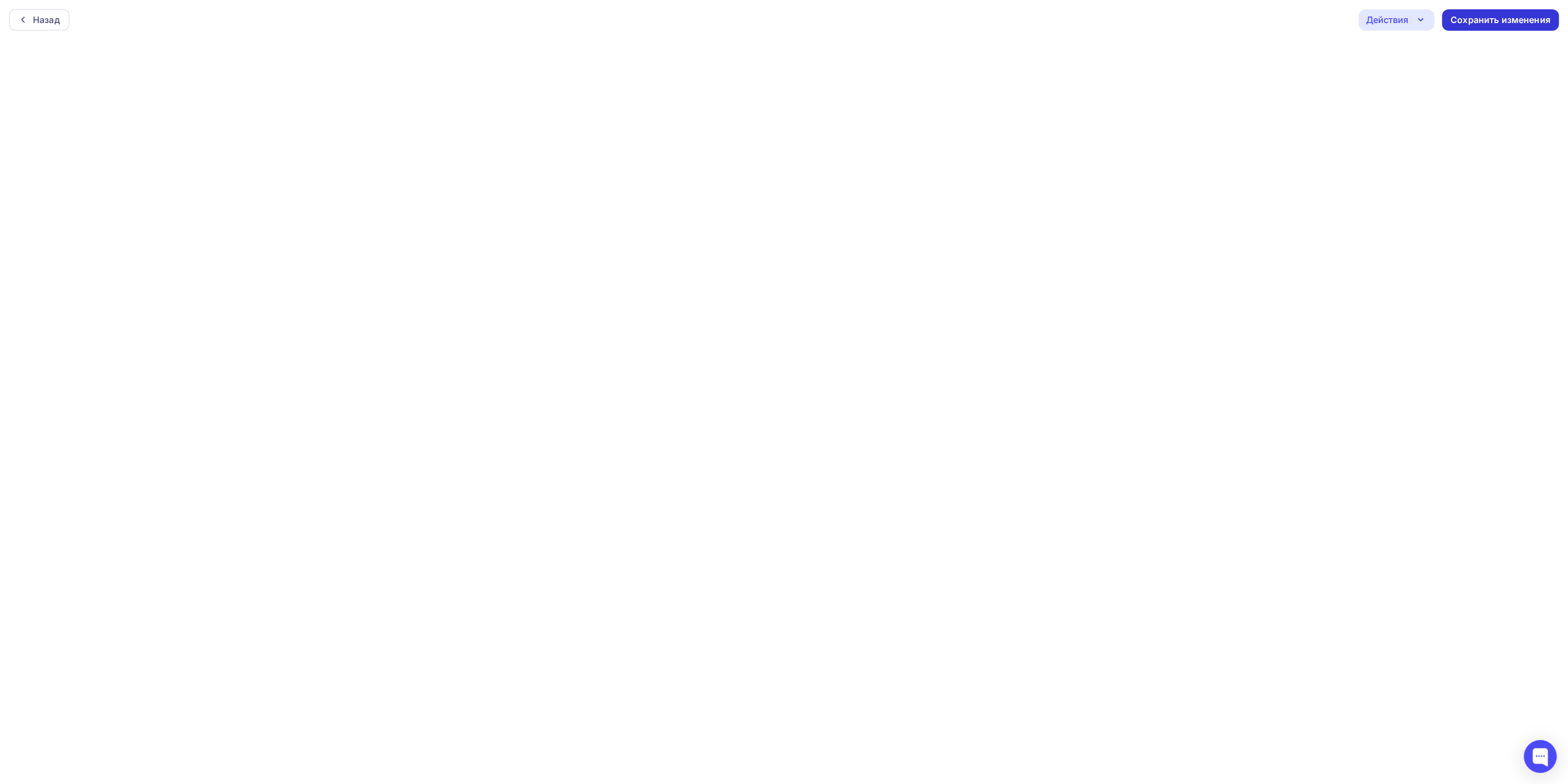
click at [1495, 13] on div "Сохранить изменения" at bounding box center [1501, 20] width 100 height 13
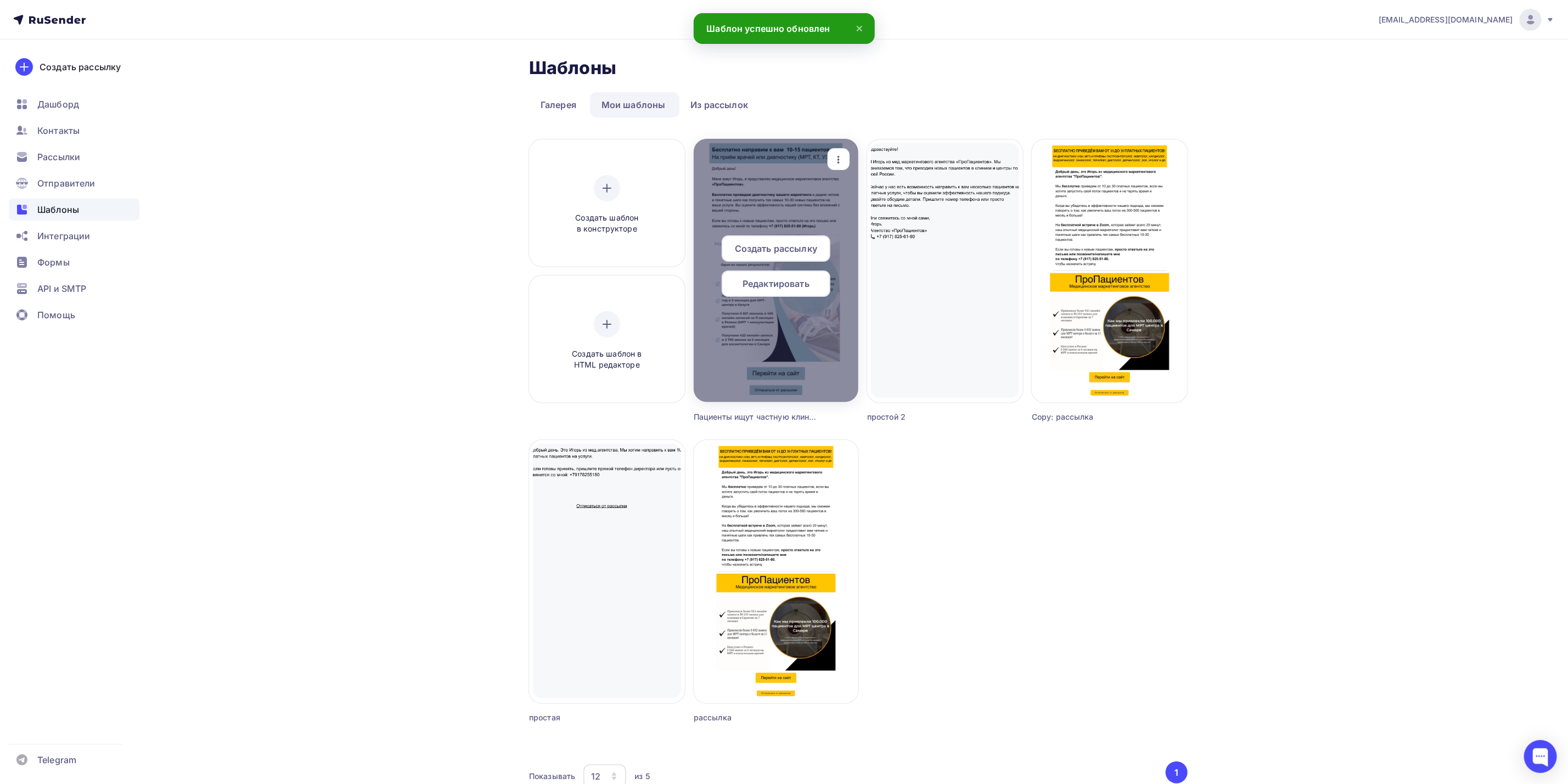
click at [822, 386] on div at bounding box center [776, 270] width 164 height 263
